Goal: Task Accomplishment & Management: Manage account settings

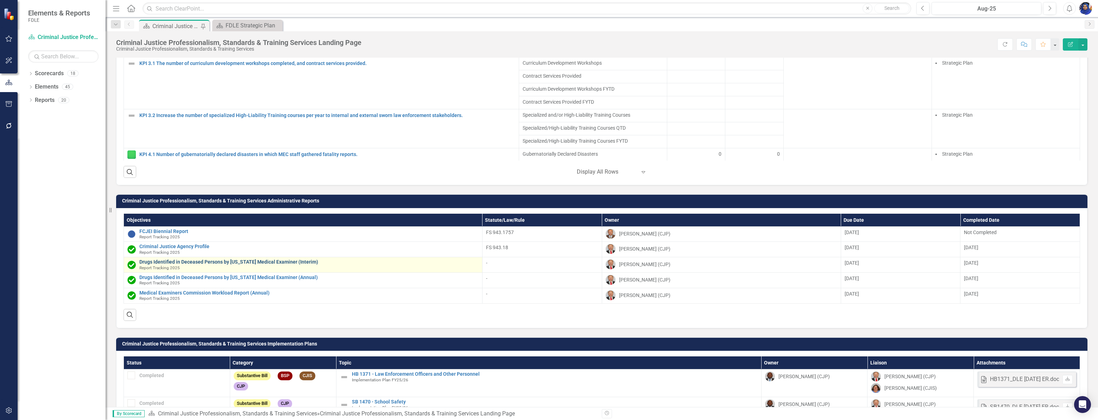
scroll to position [721, 0]
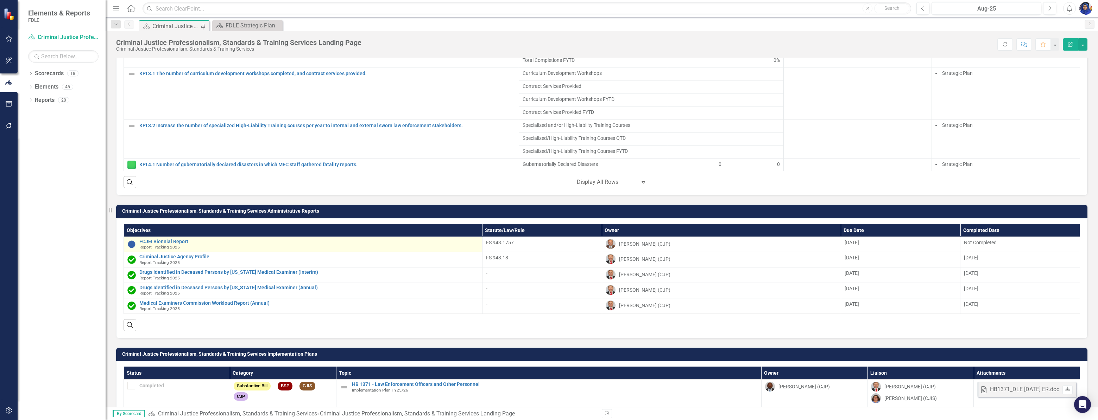
click at [177, 250] on span "Report Tracking 2025" at bounding box center [159, 247] width 40 height 5
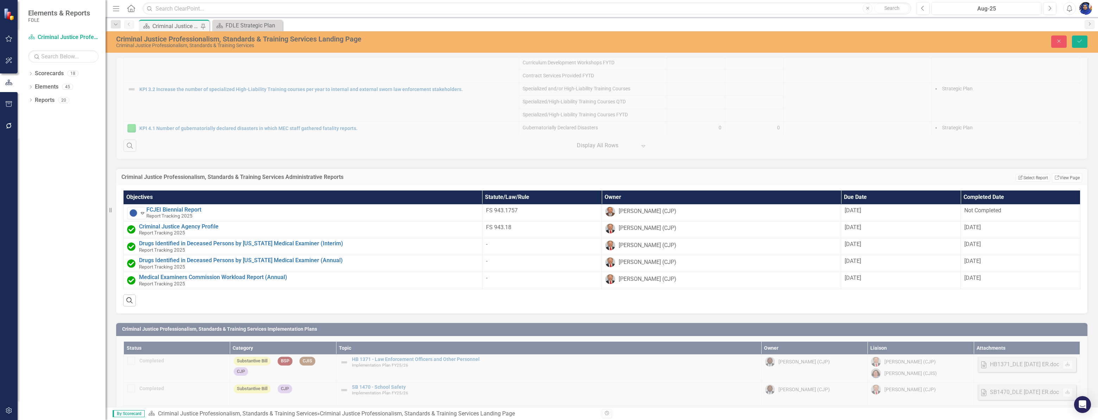
scroll to position [792, 0]
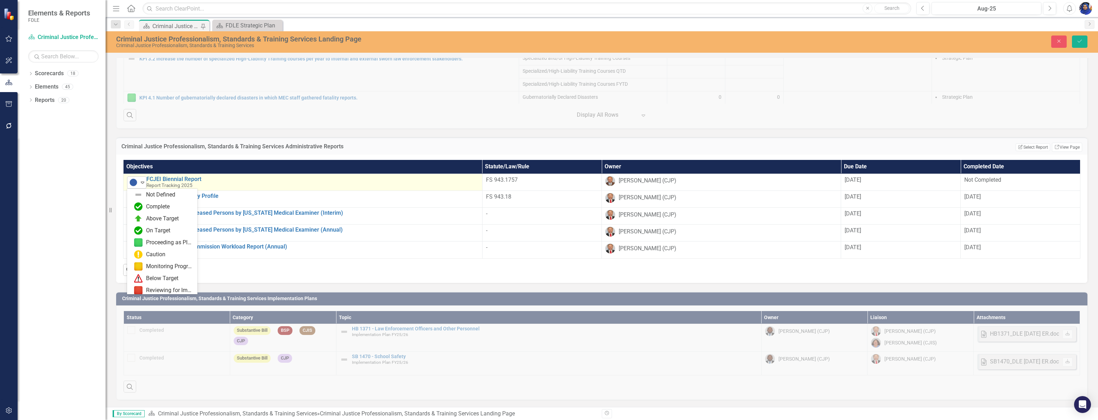
click at [144, 186] on div "Expand" at bounding box center [142, 183] width 7 height 12
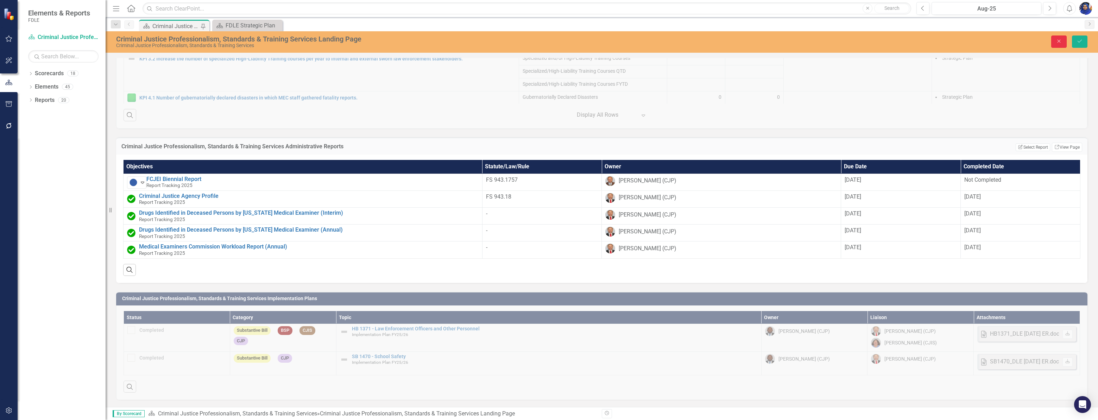
click at [1063, 42] on button "Close" at bounding box center [1058, 42] width 15 height 12
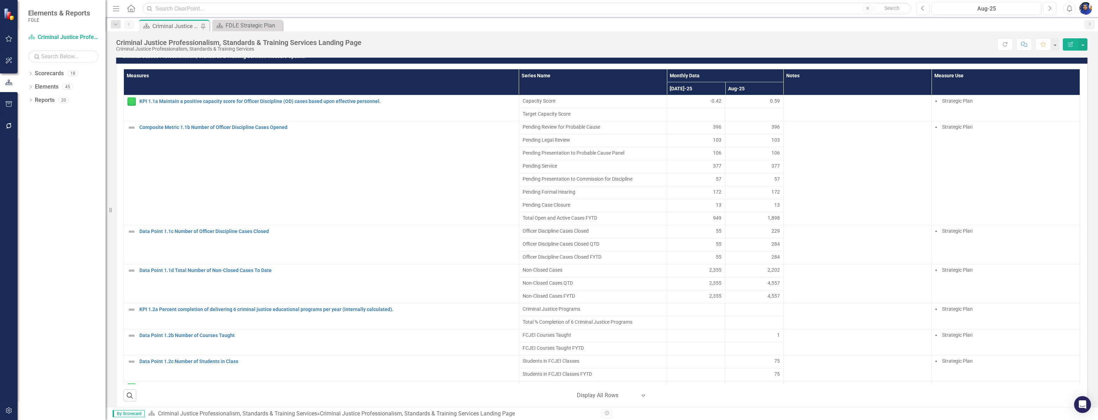
scroll to position [530, 0]
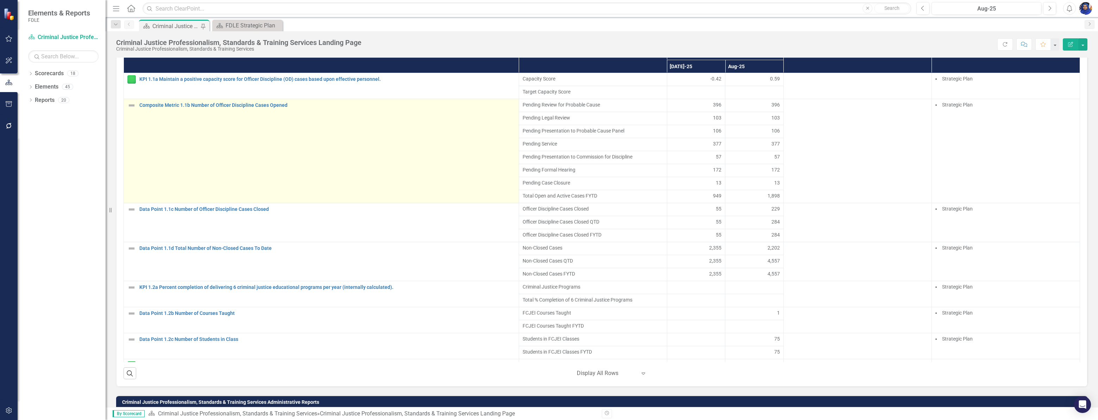
click at [132, 109] on img at bounding box center [131, 105] width 8 height 8
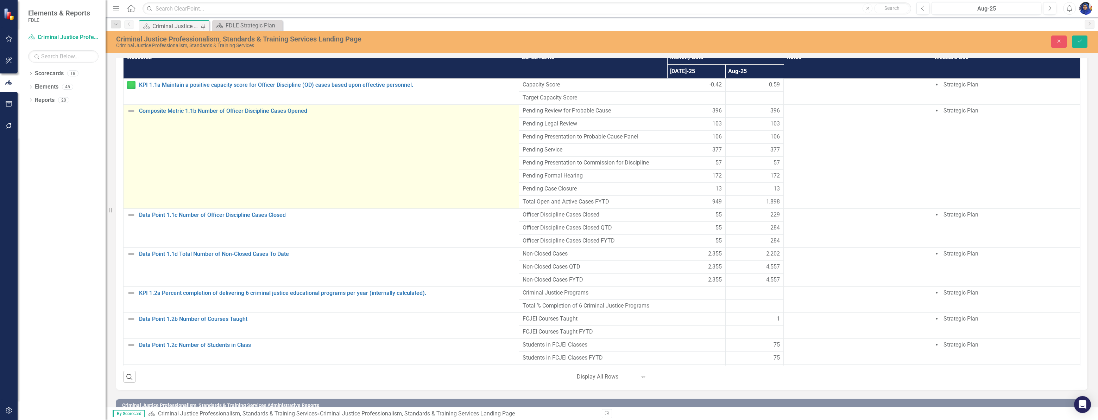
click at [132, 109] on img at bounding box center [131, 111] width 8 height 8
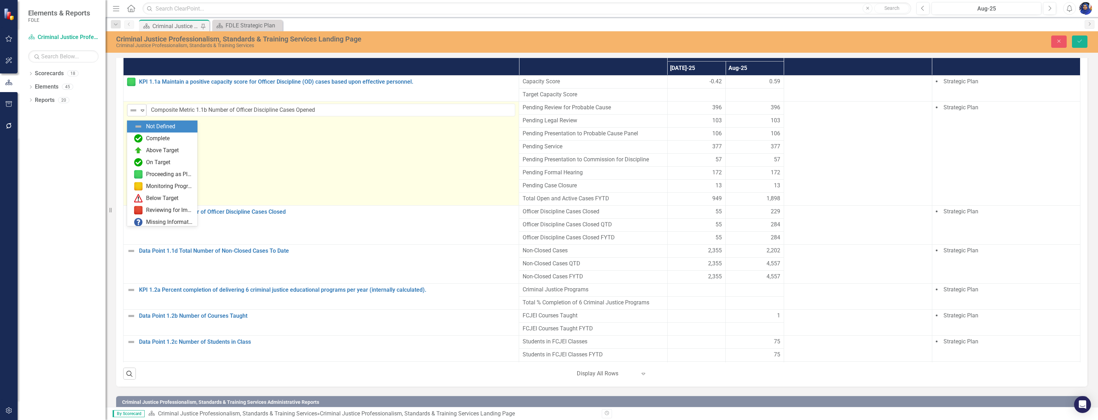
click at [142, 113] on icon "Expand" at bounding box center [142, 111] width 7 height 6
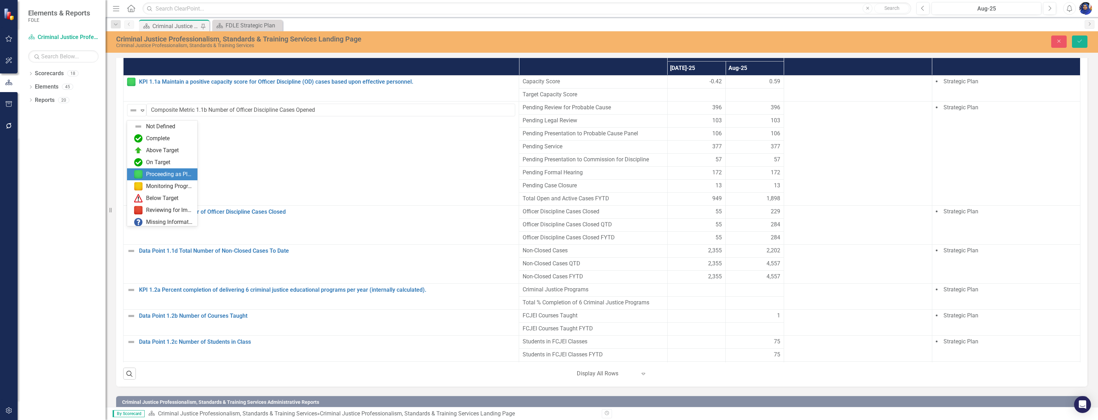
click at [158, 172] on div "Proceeding as Planned" at bounding box center [169, 175] width 47 height 8
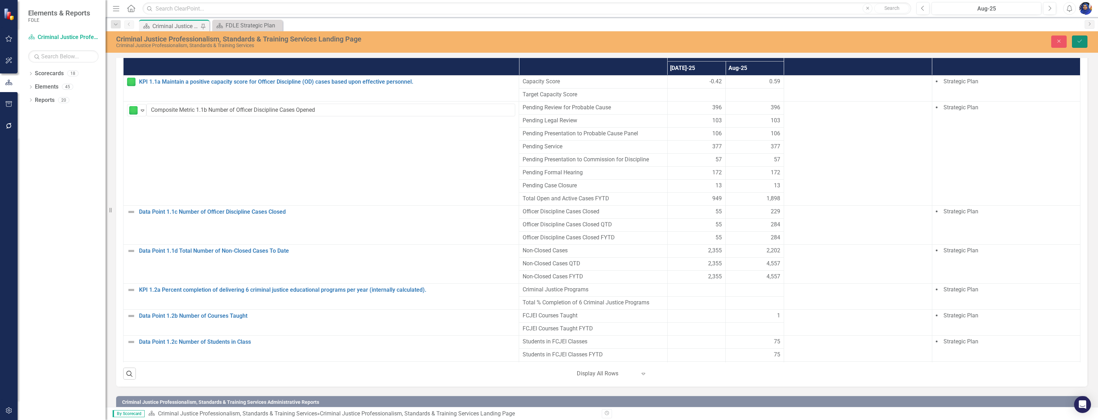
click at [1080, 40] on icon "Save" at bounding box center [1079, 41] width 6 height 5
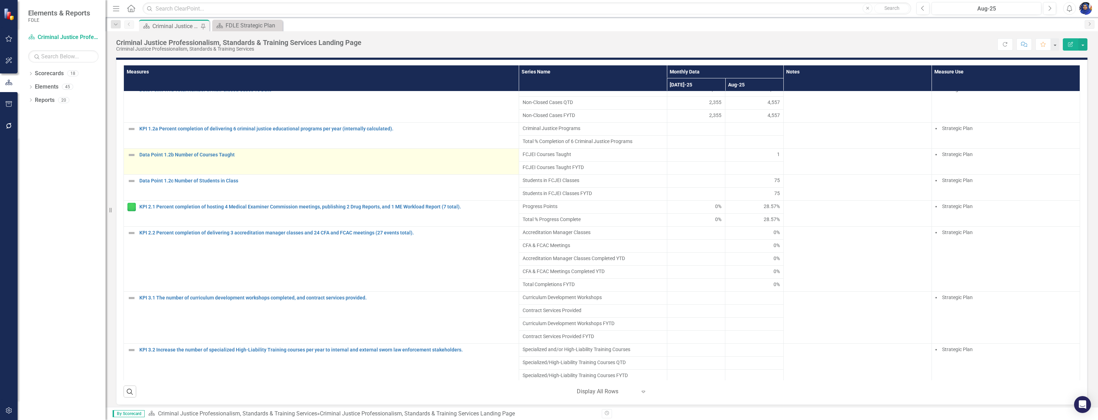
scroll to position [192, 0]
